Goal: Navigation & Orientation: Find specific page/section

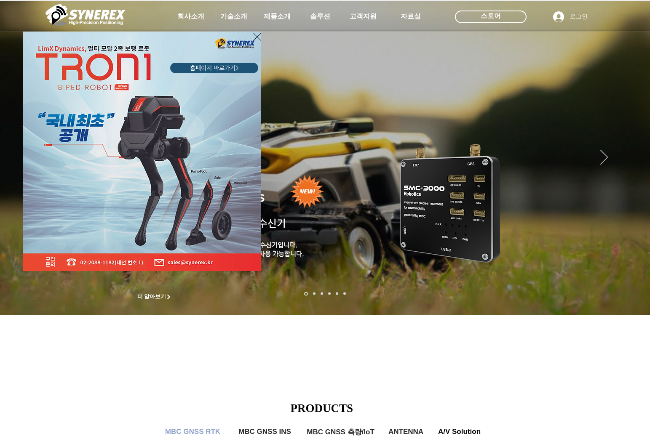
click at [256, 35] on icon "사이트로 돌아가기" at bounding box center [257, 37] width 8 height 11
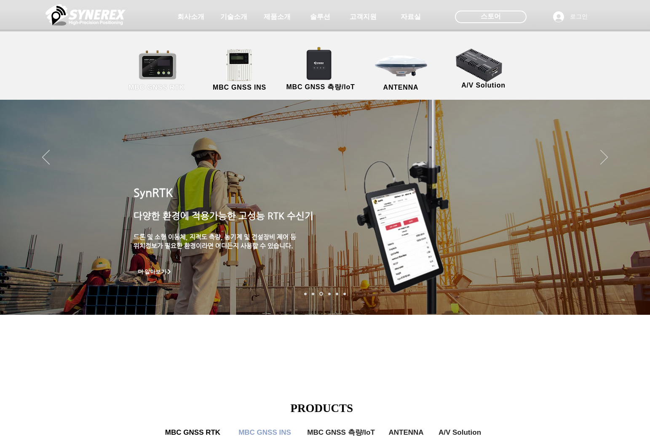
click at [163, 68] on link "MBC GNSS RTK" at bounding box center [157, 70] width 76 height 44
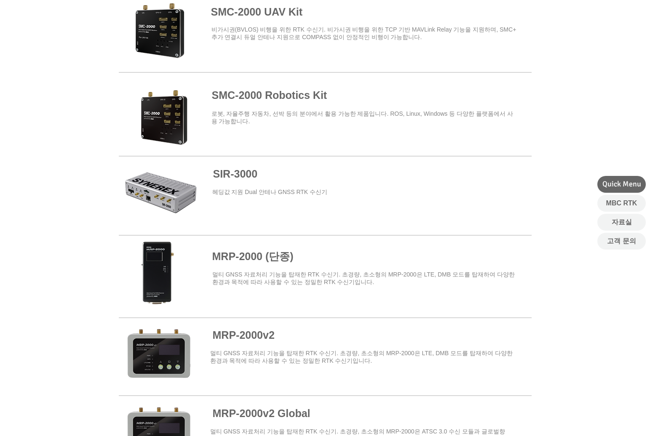
scroll to position [505, 0]
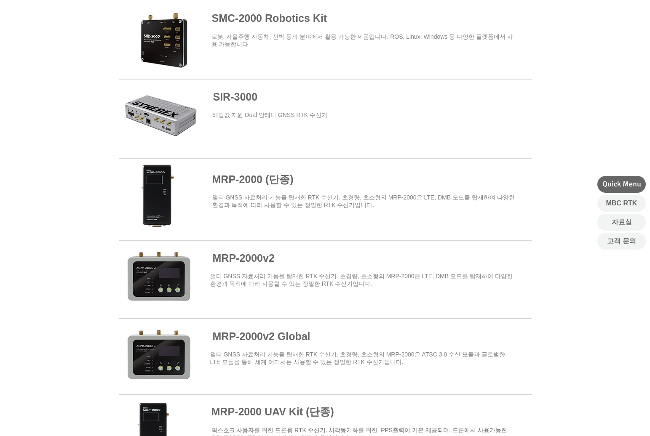
click at [170, 108] on span at bounding box center [325, 119] width 413 height 76
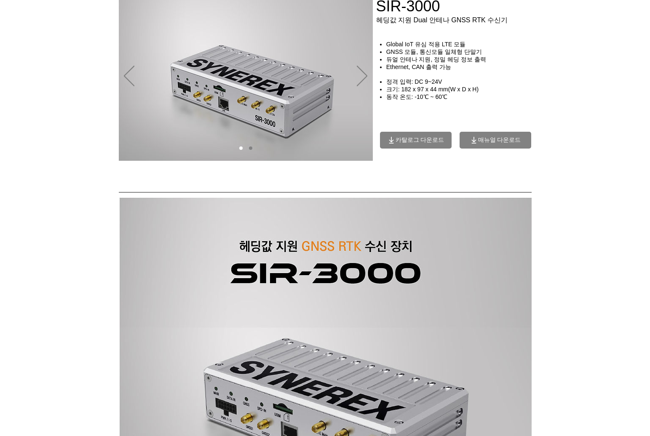
scroll to position [38, 0]
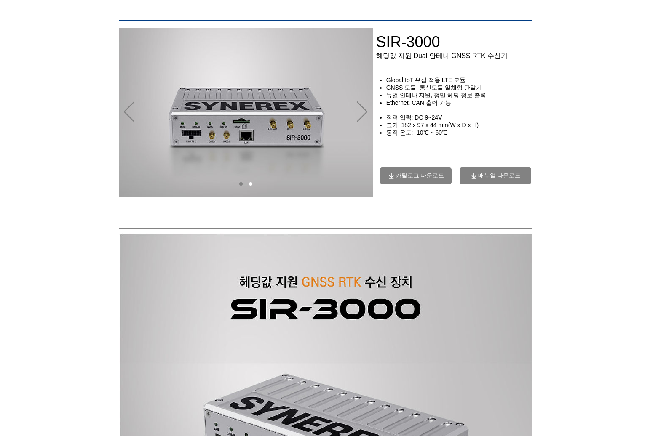
click at [435, 179] on span "카탈로그 다운로드" at bounding box center [420, 176] width 49 height 8
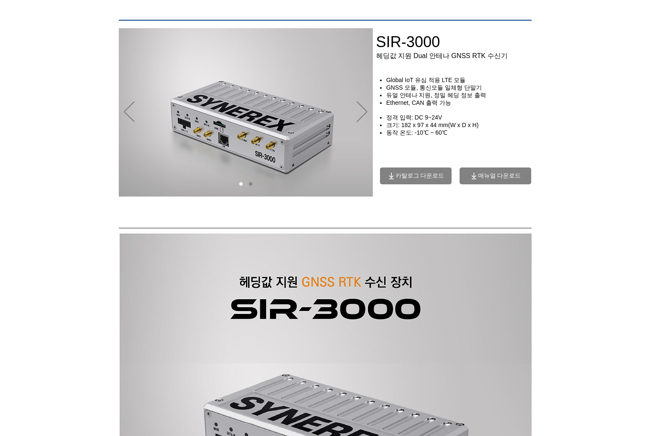
click at [500, 178] on span "매뉴얼 다운로드" at bounding box center [499, 176] width 43 height 8
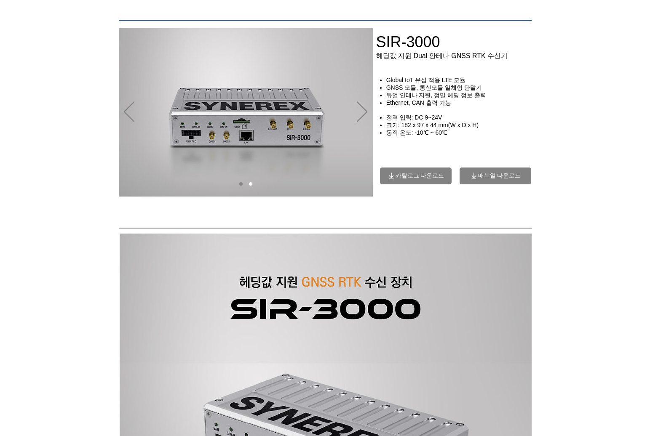
click at [494, 177] on span "매뉴얼 다운로드" at bounding box center [499, 176] width 43 height 8
click at [493, 179] on span "매뉴얼 다운로드" at bounding box center [499, 176] width 43 height 8
click at [495, 175] on span "매뉴얼 다운로드" at bounding box center [499, 176] width 43 height 8
drag, startPoint x: 495, startPoint y: 175, endPoint x: 386, endPoint y: 138, distance: 115.2
click at [495, 175] on span "매뉴얼 다운로드" at bounding box center [496, 176] width 72 height 17
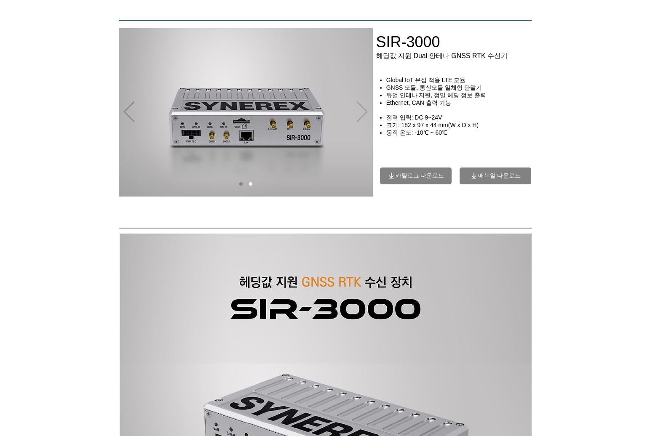
click at [360, 107] on icon "다음" at bounding box center [362, 112] width 11 height 21
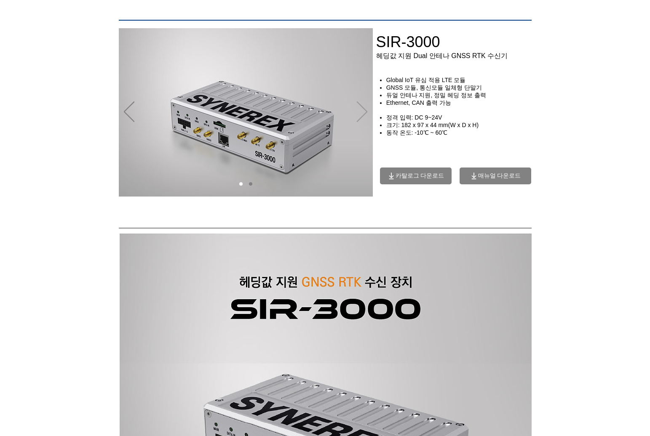
click at [360, 107] on icon "다음" at bounding box center [362, 112] width 11 height 21
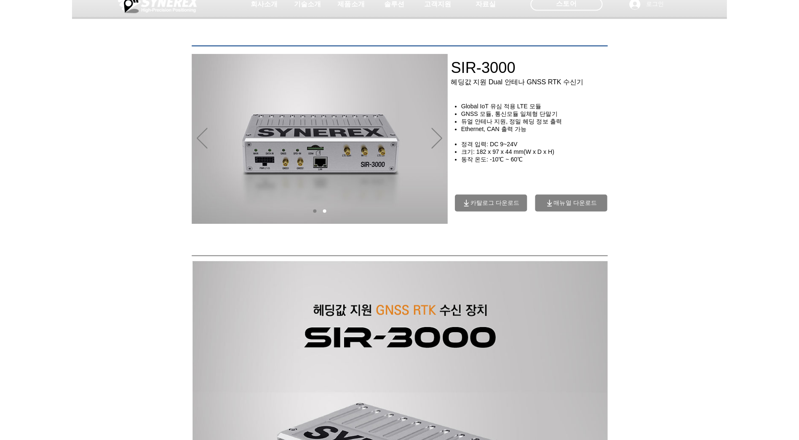
scroll to position [0, 0]
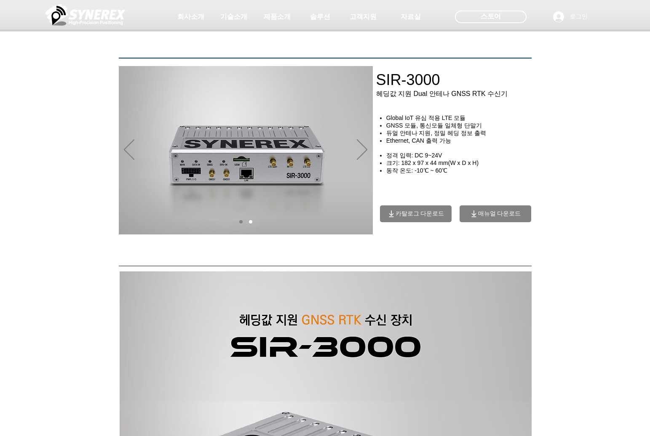
click at [543, 96] on div at bounding box center [325, 62] width 650 height 125
drag, startPoint x: 75, startPoint y: 54, endPoint x: 110, endPoint y: 46, distance: 35.1
click at [75, 54] on div at bounding box center [325, 62] width 650 height 125
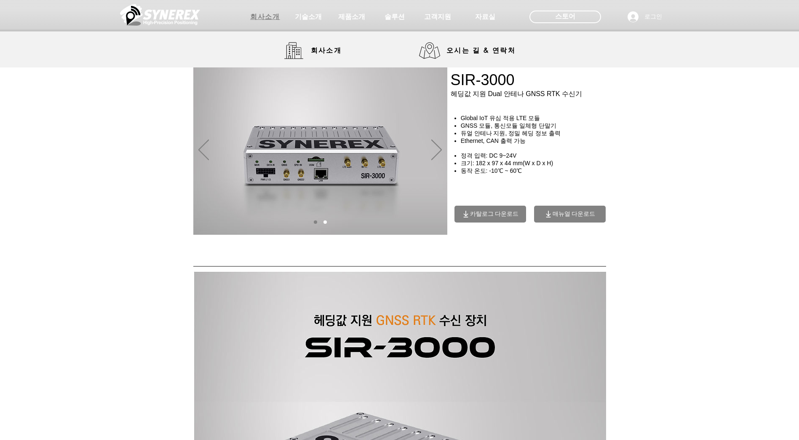
click at [265, 16] on span "회사소개" at bounding box center [264, 17] width 29 height 9
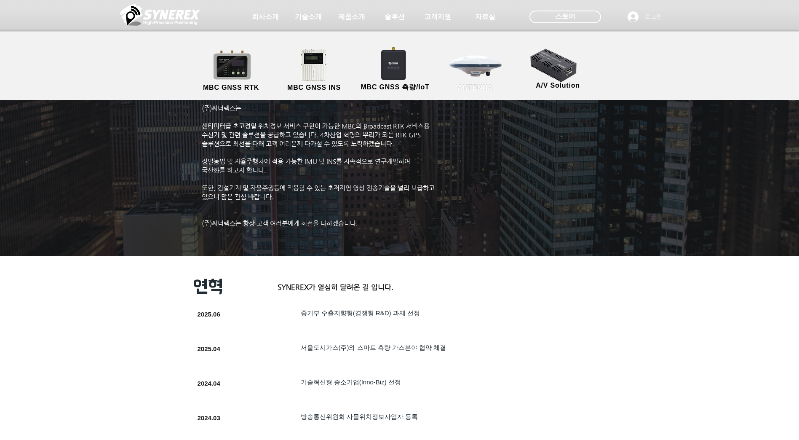
click at [469, 74] on link "ANTENNA" at bounding box center [476, 70] width 76 height 44
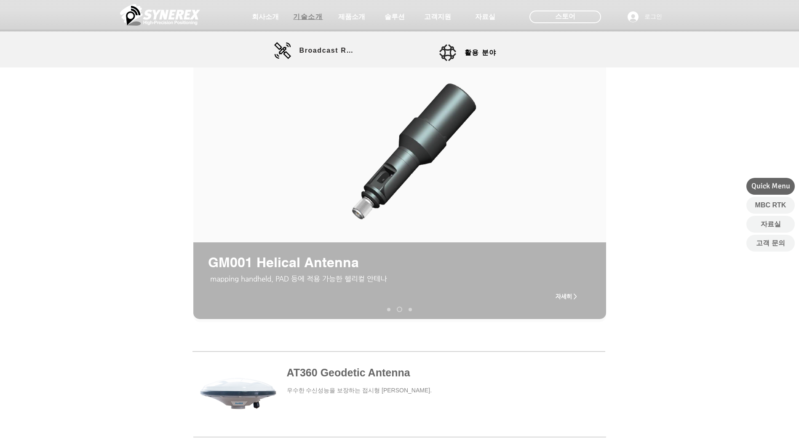
click at [312, 16] on span "기술소개" at bounding box center [307, 17] width 29 height 9
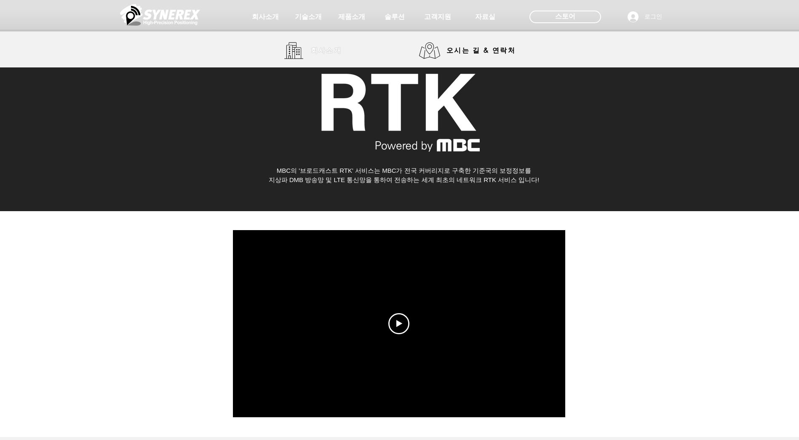
click at [309, 48] on span "회사소개" at bounding box center [326, 50] width 42 height 17
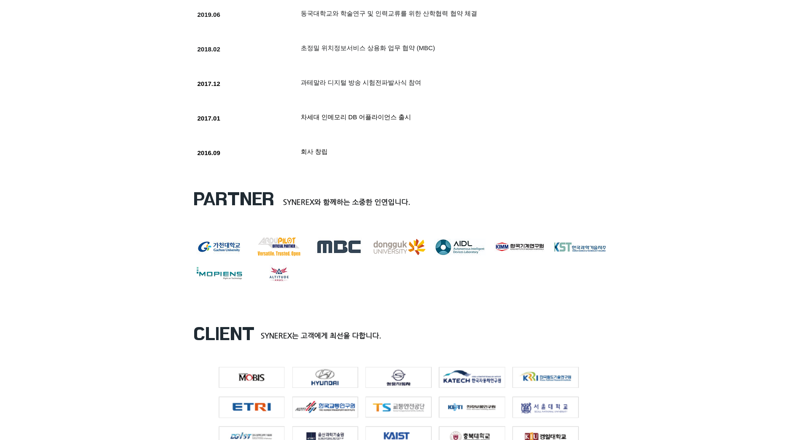
scroll to position [885, 0]
